Goal: Information Seeking & Learning: Learn about a topic

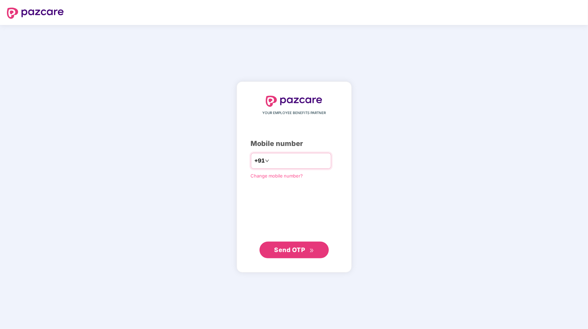
click at [285, 157] on input "number" at bounding box center [299, 160] width 57 height 11
type input "**********"
click at [291, 255] on span "Send OTP" at bounding box center [294, 250] width 40 height 10
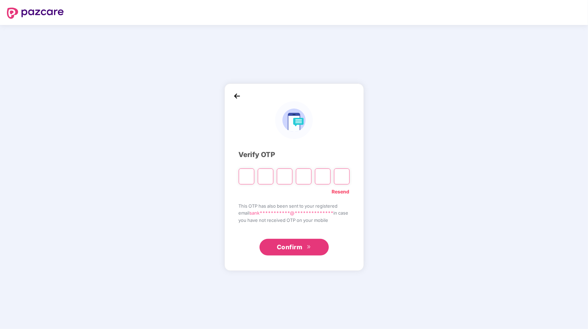
type input "*"
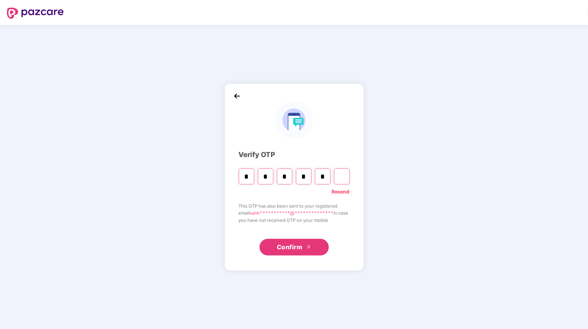
type input "*"
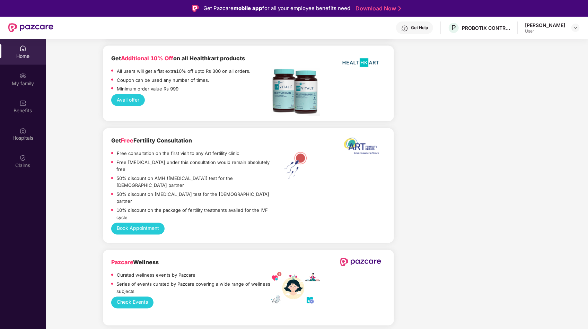
scroll to position [797, 0]
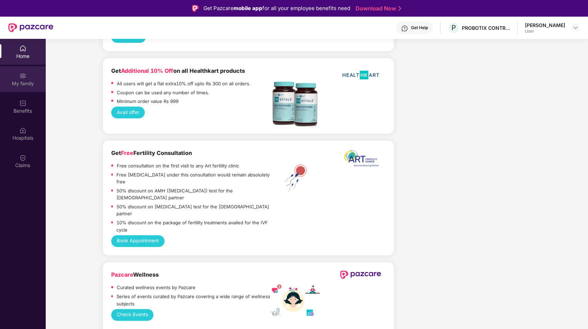
click at [21, 73] on img at bounding box center [22, 75] width 7 height 7
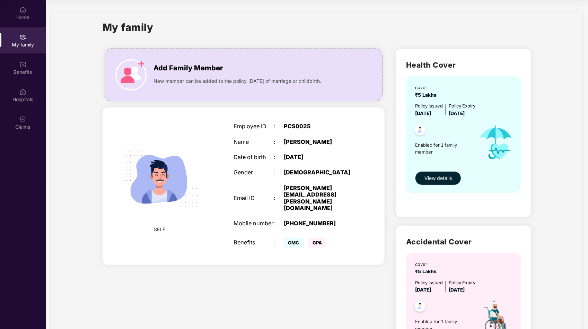
click at [430, 177] on span "View details" at bounding box center [438, 178] width 27 height 8
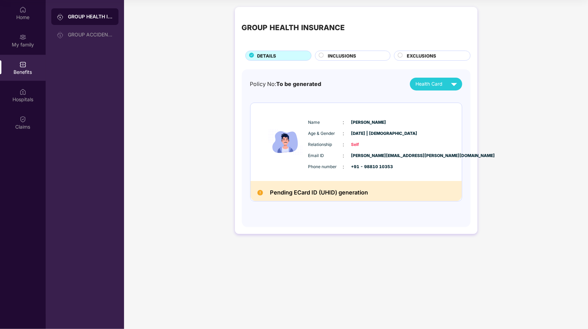
click at [339, 54] on span "INCLUSIONS" at bounding box center [342, 55] width 28 height 7
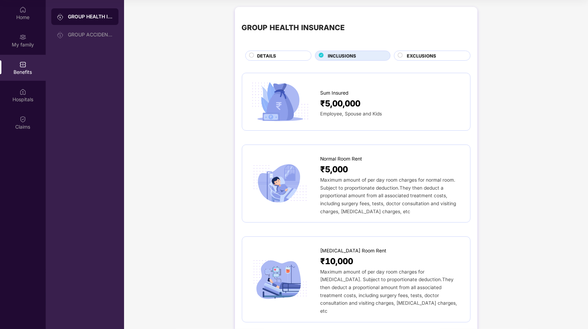
click at [420, 59] on span "EXCLUSIONS" at bounding box center [421, 55] width 29 height 7
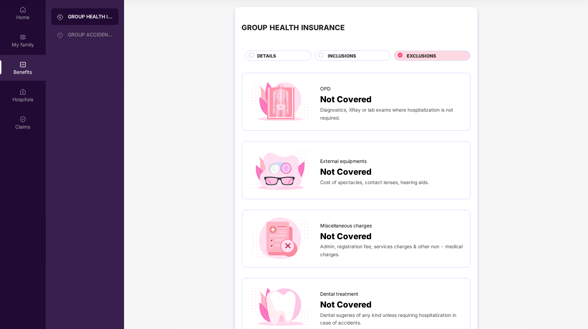
click at [286, 54] on div "DETAILS" at bounding box center [281, 56] width 54 height 8
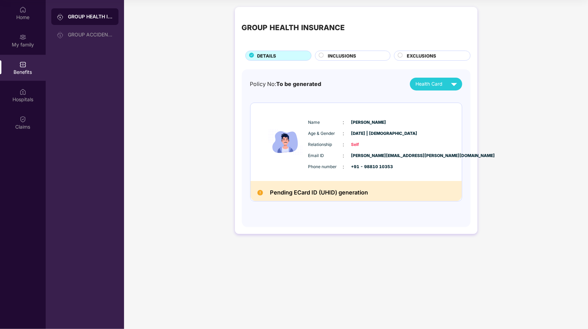
click at [332, 57] on span "INCLUSIONS" at bounding box center [342, 55] width 28 height 7
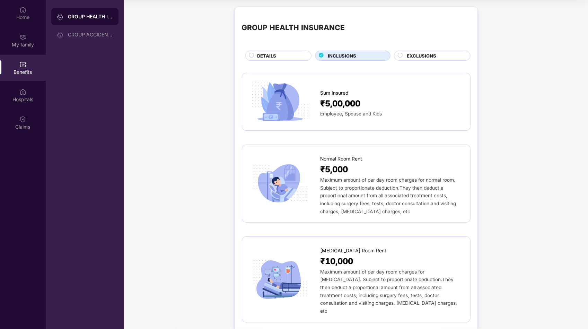
click at [406, 53] on div "EXCLUSIONS" at bounding box center [435, 56] width 63 height 8
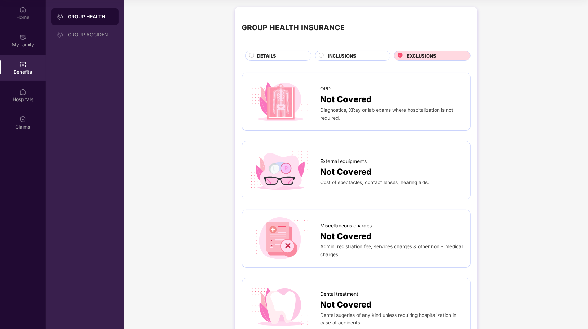
click at [273, 55] on span "DETAILS" at bounding box center [267, 55] width 19 height 7
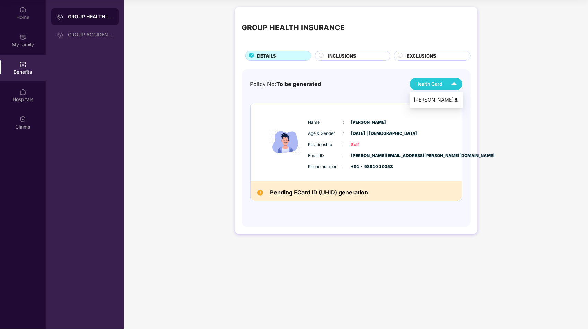
click at [436, 84] on span "Health Card" at bounding box center [429, 84] width 27 height 8
click at [442, 85] on span "Health Card" at bounding box center [429, 84] width 27 height 8
click at [448, 99] on div "[PERSON_NAME]" at bounding box center [436, 100] width 45 height 8
click at [25, 35] on img at bounding box center [22, 37] width 7 height 7
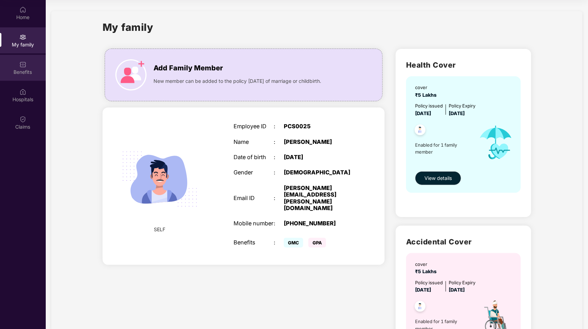
click at [21, 79] on div "Benefits" at bounding box center [23, 68] width 46 height 26
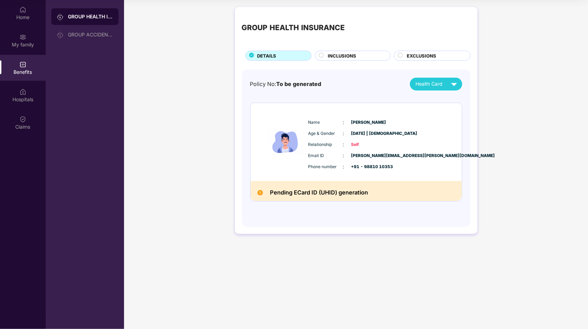
click at [336, 55] on span "INCLUSIONS" at bounding box center [342, 55] width 28 height 7
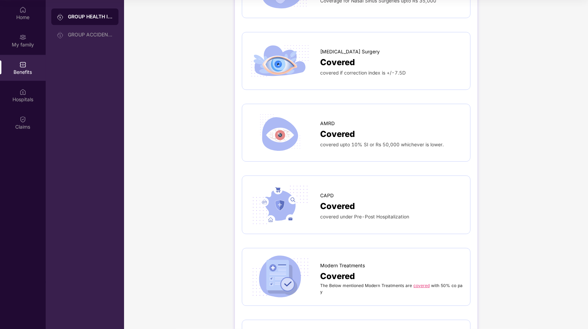
scroll to position [1283, 0]
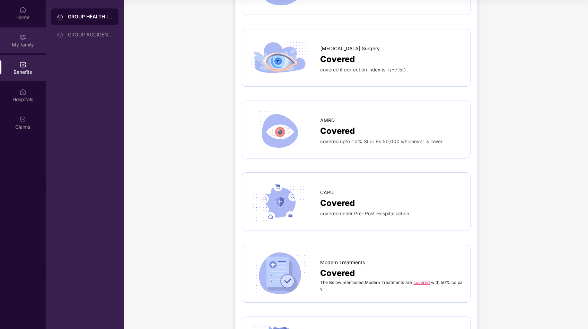
click at [28, 43] on div "My family" at bounding box center [23, 44] width 46 height 7
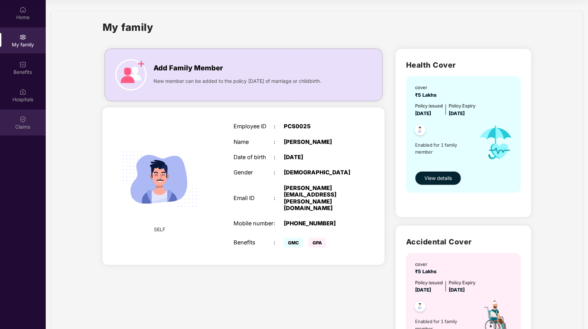
click at [28, 119] on div "Claims" at bounding box center [23, 123] width 46 height 26
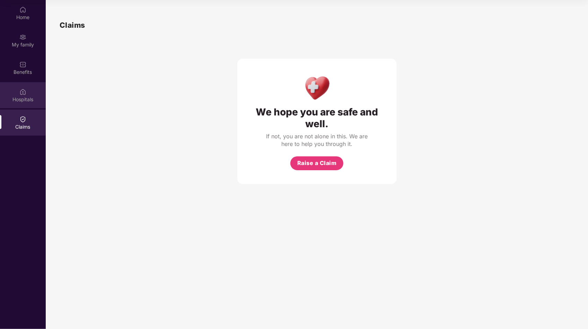
click at [18, 95] on div "Hospitals" at bounding box center [23, 95] width 46 height 26
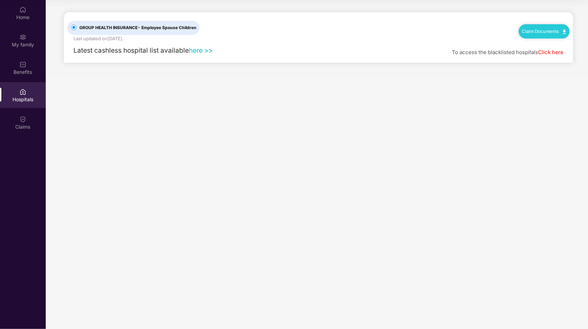
click at [207, 50] on link "here >>" at bounding box center [201, 50] width 24 height 8
